Goal: Task Accomplishment & Management: Use online tool/utility

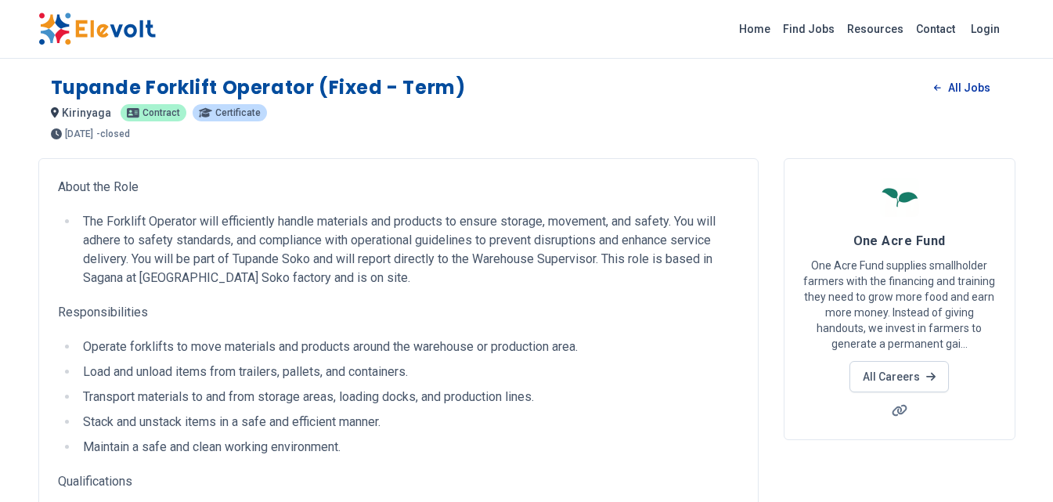
click at [975, 89] on link "All Jobs" at bounding box center [961, 87] width 81 height 23
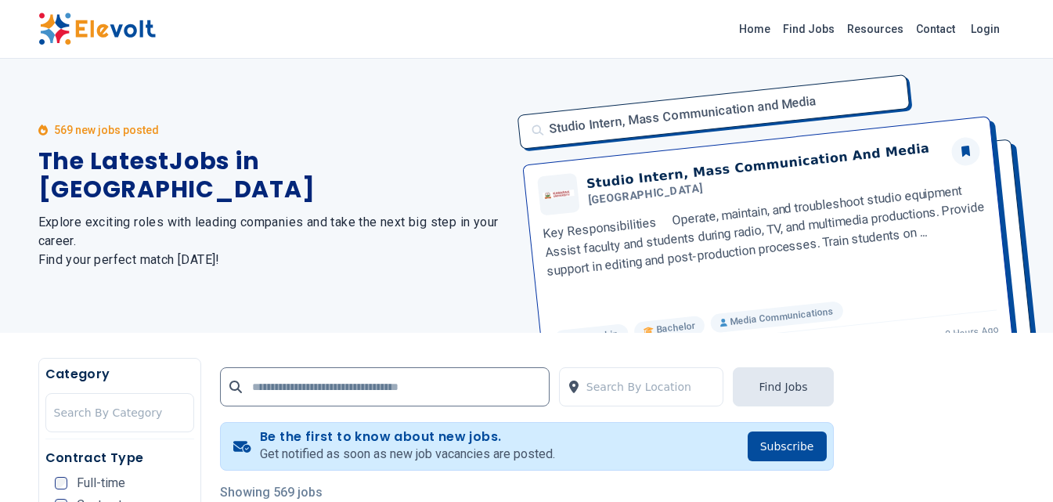
scroll to position [313, 0]
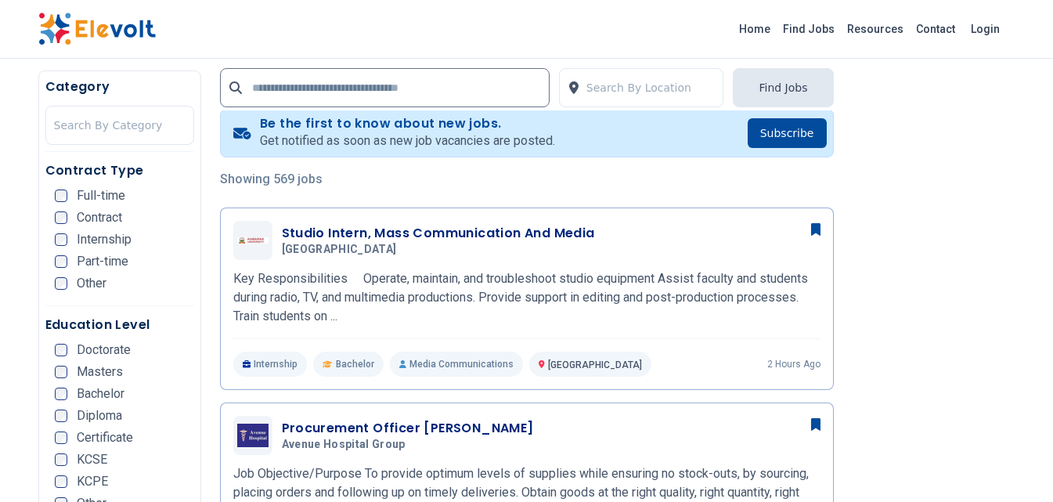
click at [71, 193] on div "Full-time" at bounding box center [90, 195] width 70 height 13
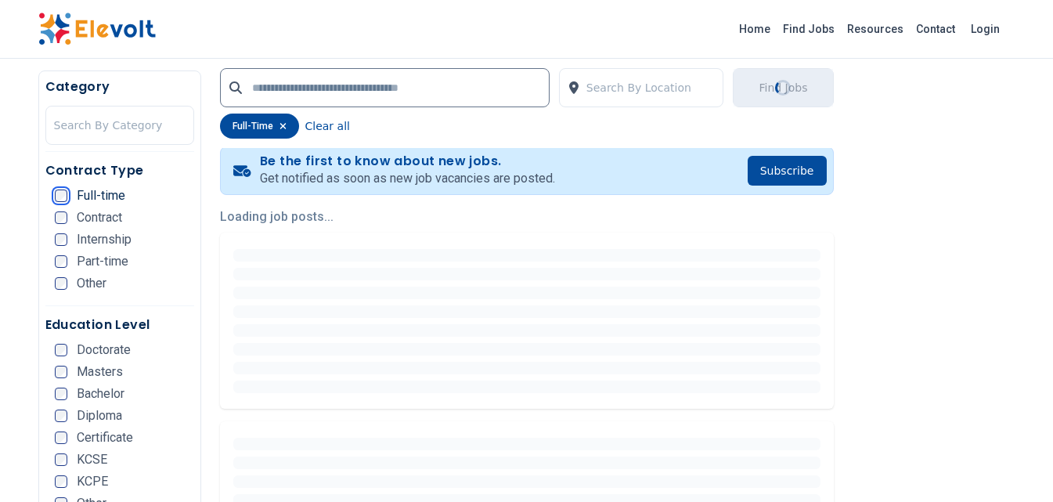
scroll to position [0, 0]
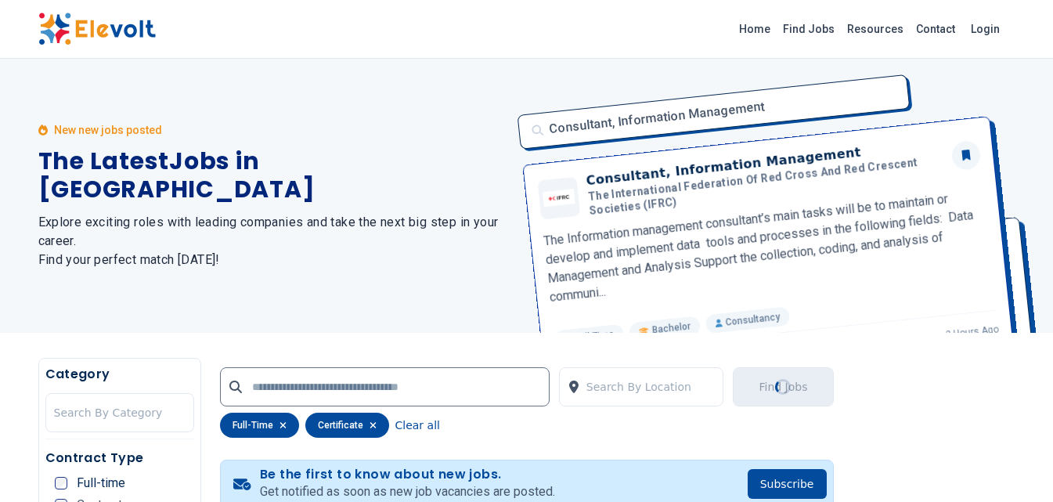
scroll to position [626, 0]
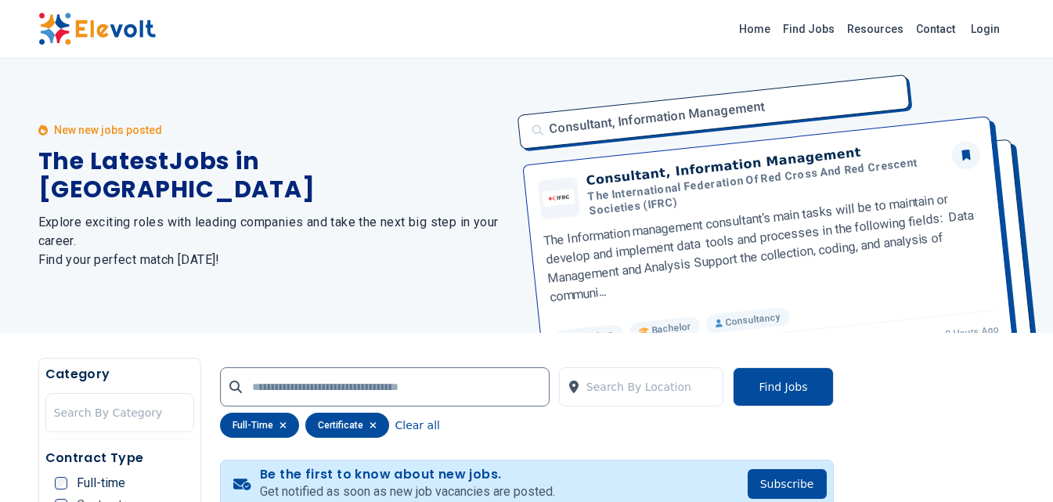
scroll to position [313, 0]
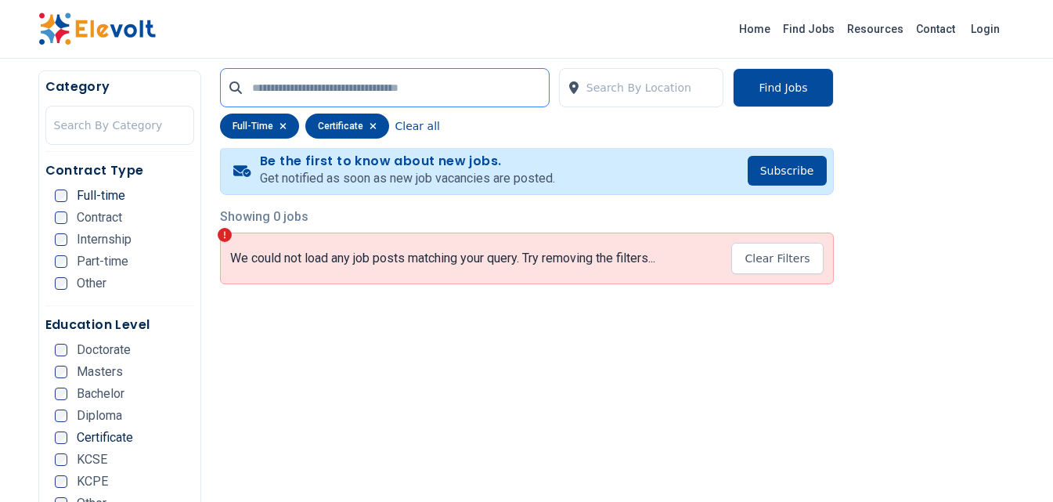
click at [321, 88] on input "text" at bounding box center [385, 87] width 330 height 39
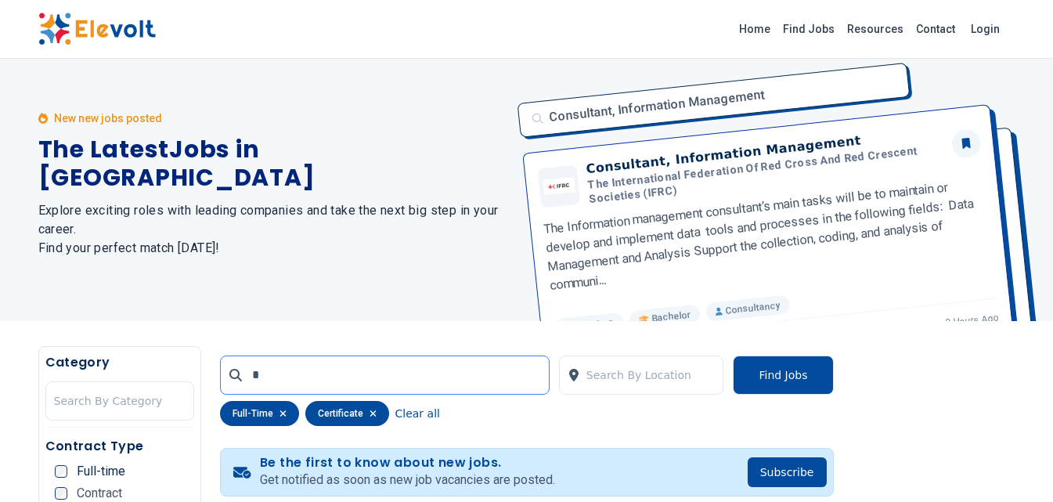
scroll to position [0, 0]
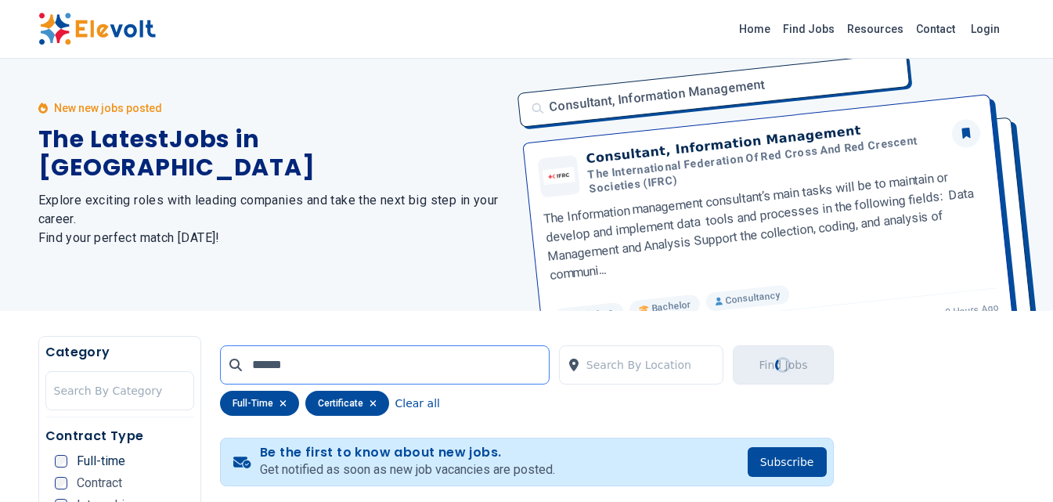
scroll to position [313, 0]
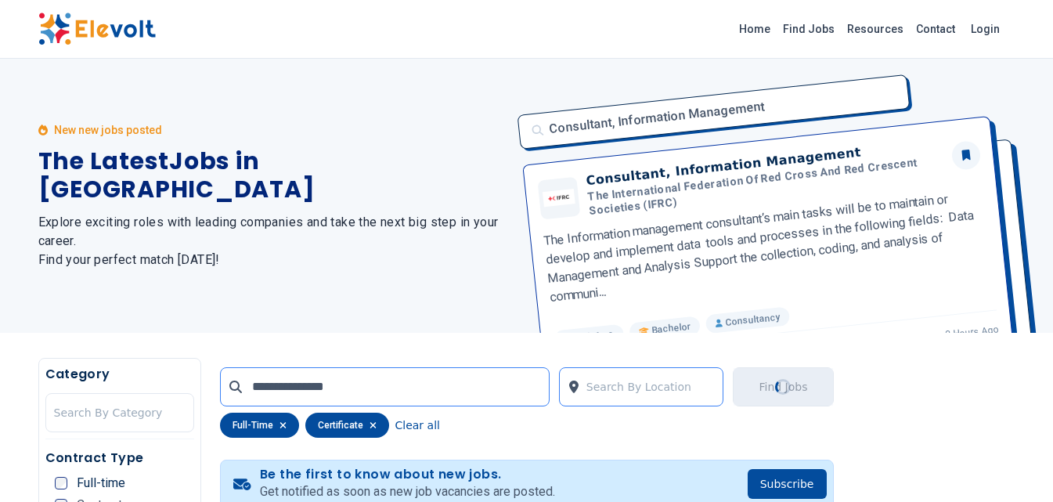
type input "**********"
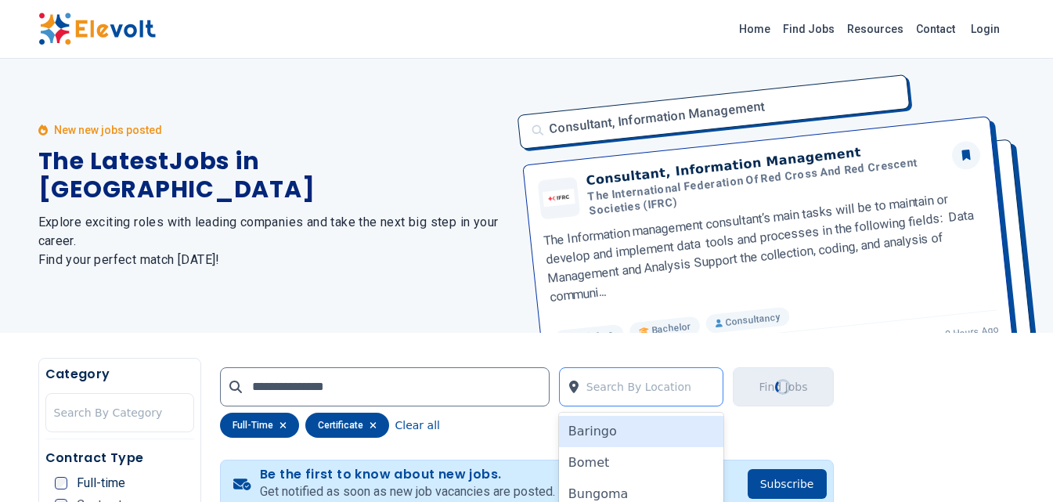
click at [647, 378] on div at bounding box center [650, 386] width 129 height 31
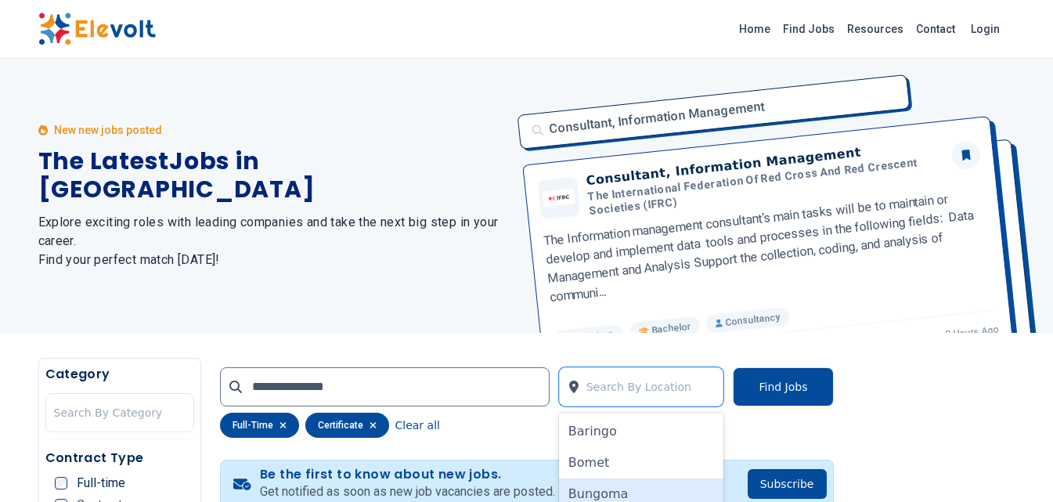
scroll to position [152, 0]
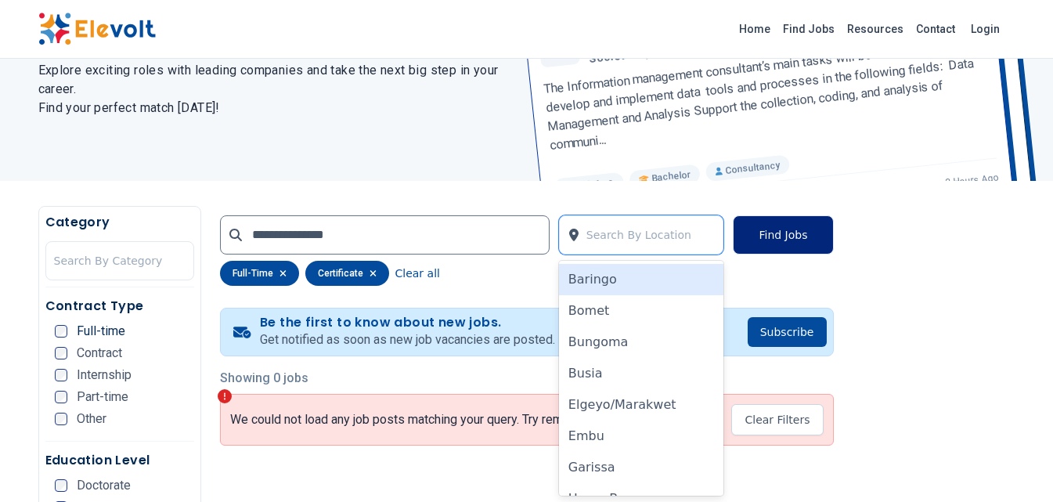
click at [768, 239] on button "Find Jobs" at bounding box center [783, 234] width 100 height 39
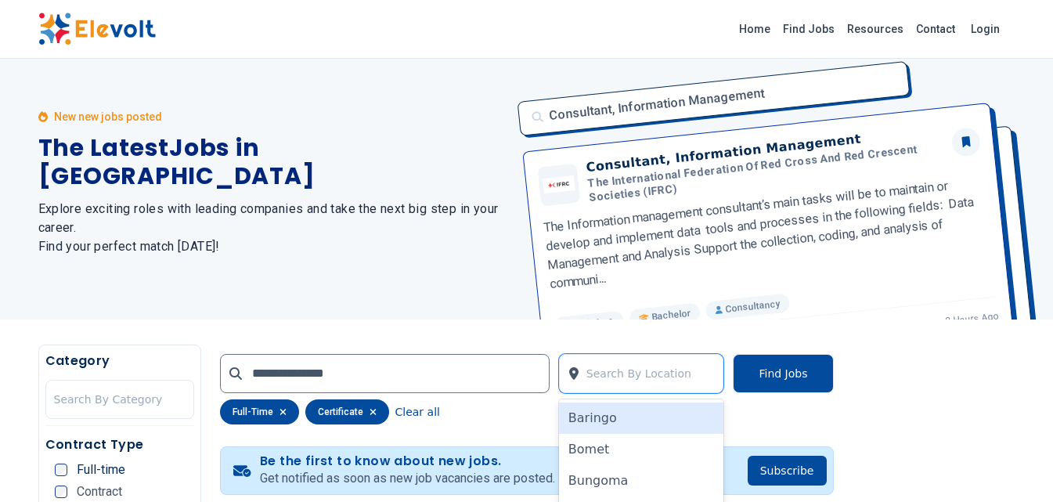
scroll to position [0, 0]
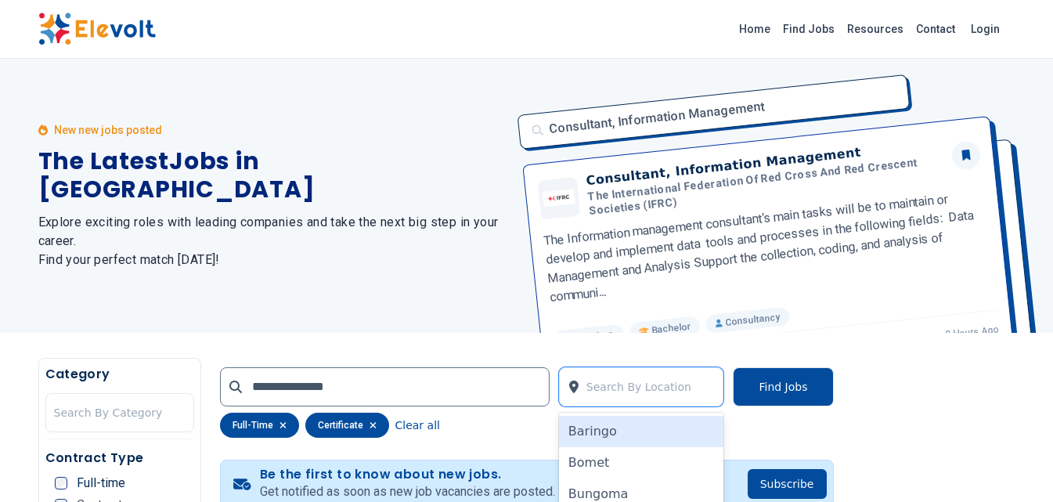
click at [406, 254] on h2 "Explore exciting roles with leading companies and take the next big step in you…" at bounding box center [273, 241] width 470 height 56
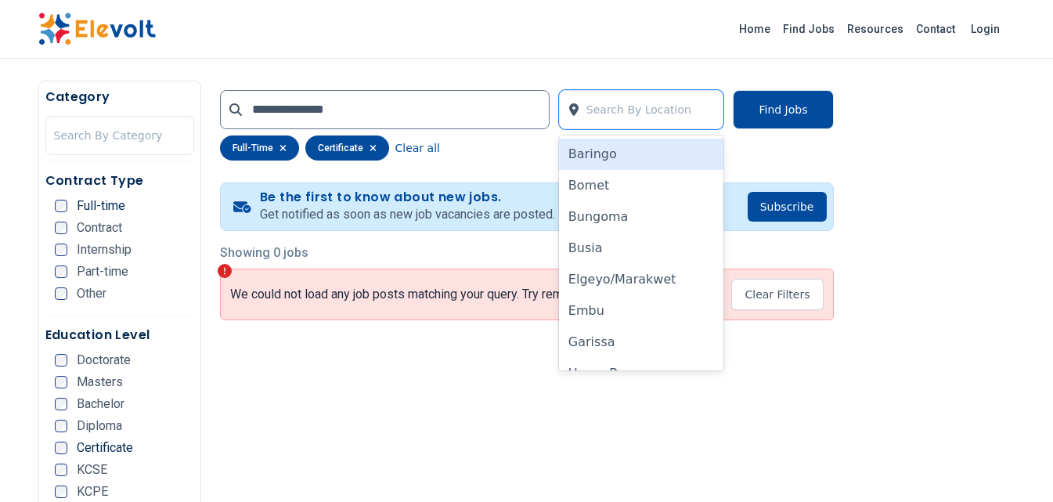
scroll to position [273, 0]
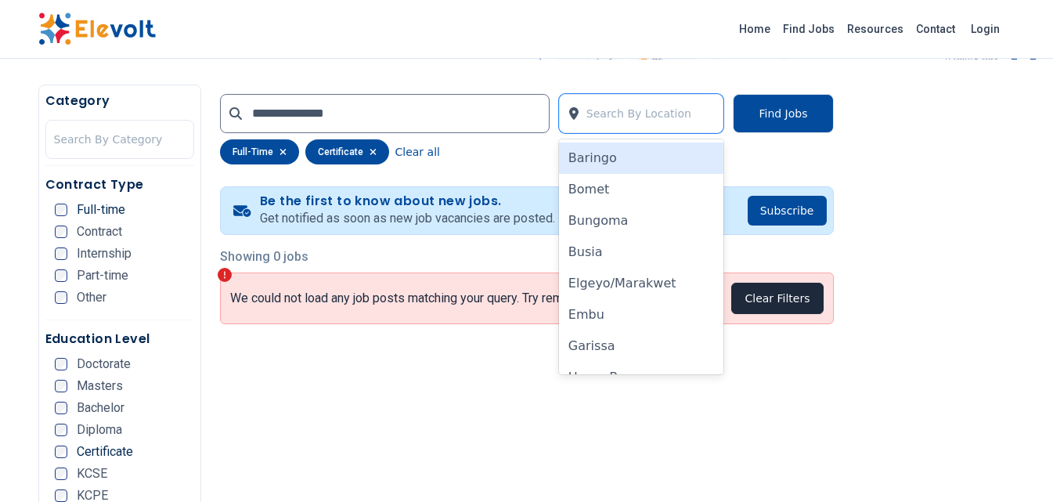
click at [782, 305] on button "Clear Filters" at bounding box center [777, 298] width 92 height 31
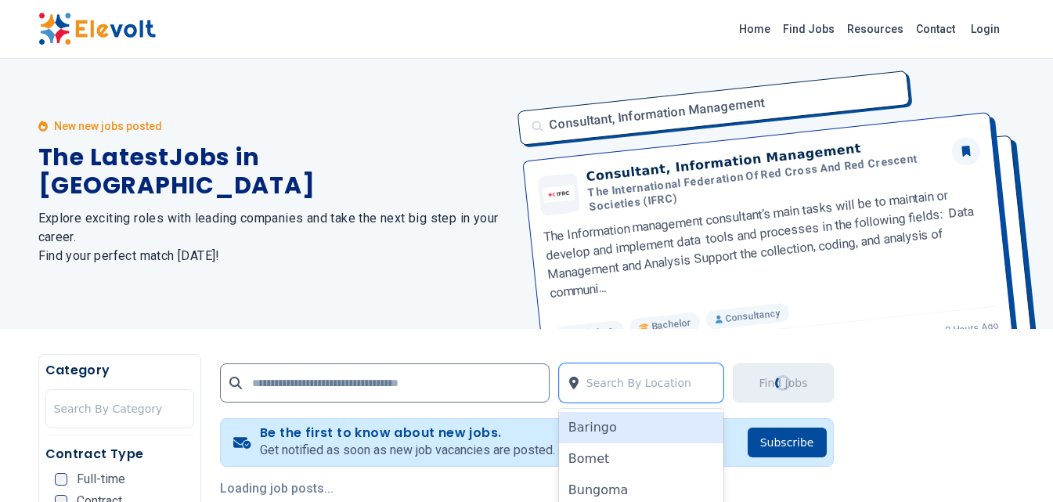
scroll to position [0, 0]
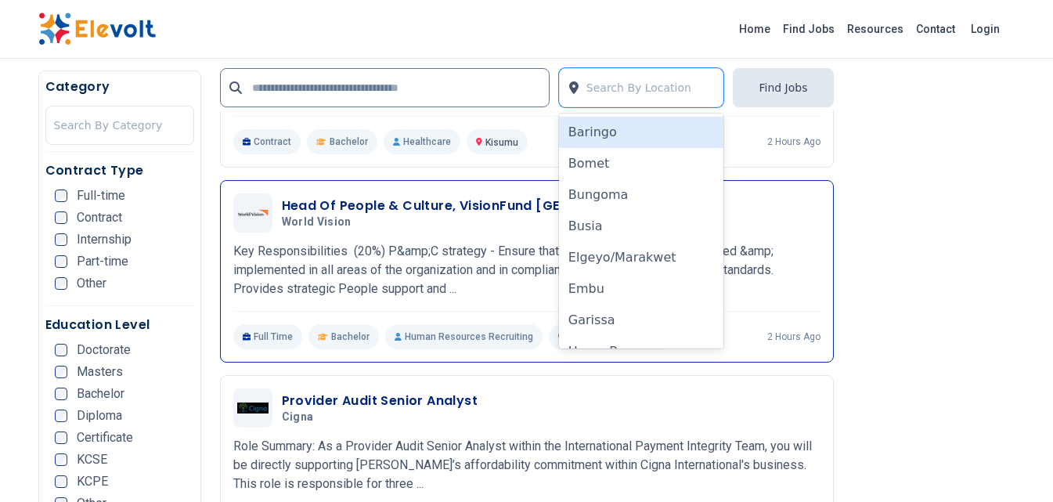
scroll to position [3777, 0]
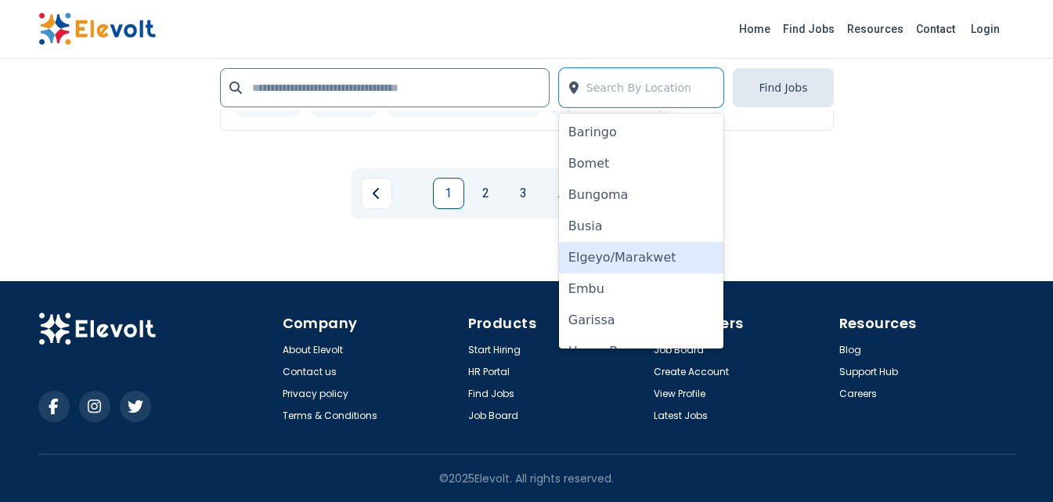
click at [783, 218] on div "1 2 3 ... 38" at bounding box center [527, 193] width 614 height 75
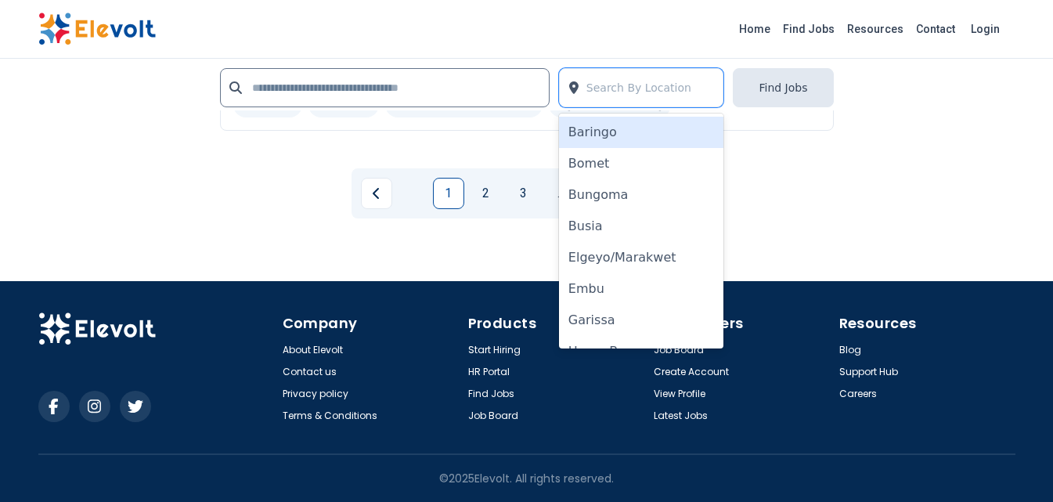
drag, startPoint x: 707, startPoint y: 134, endPoint x: 771, endPoint y: 181, distance: 79.5
click at [724, 129] on div "Baringo Bomet Bungoma Busia Elgeyo/[GEOGRAPHIC_DATA] Embu Garissa [GEOGRAPHIC_D…" at bounding box center [641, 231] width 165 height 235
click at [785, 218] on div "1 2 3 ... 38" at bounding box center [527, 193] width 614 height 75
